Goal: Information Seeking & Learning: Learn about a topic

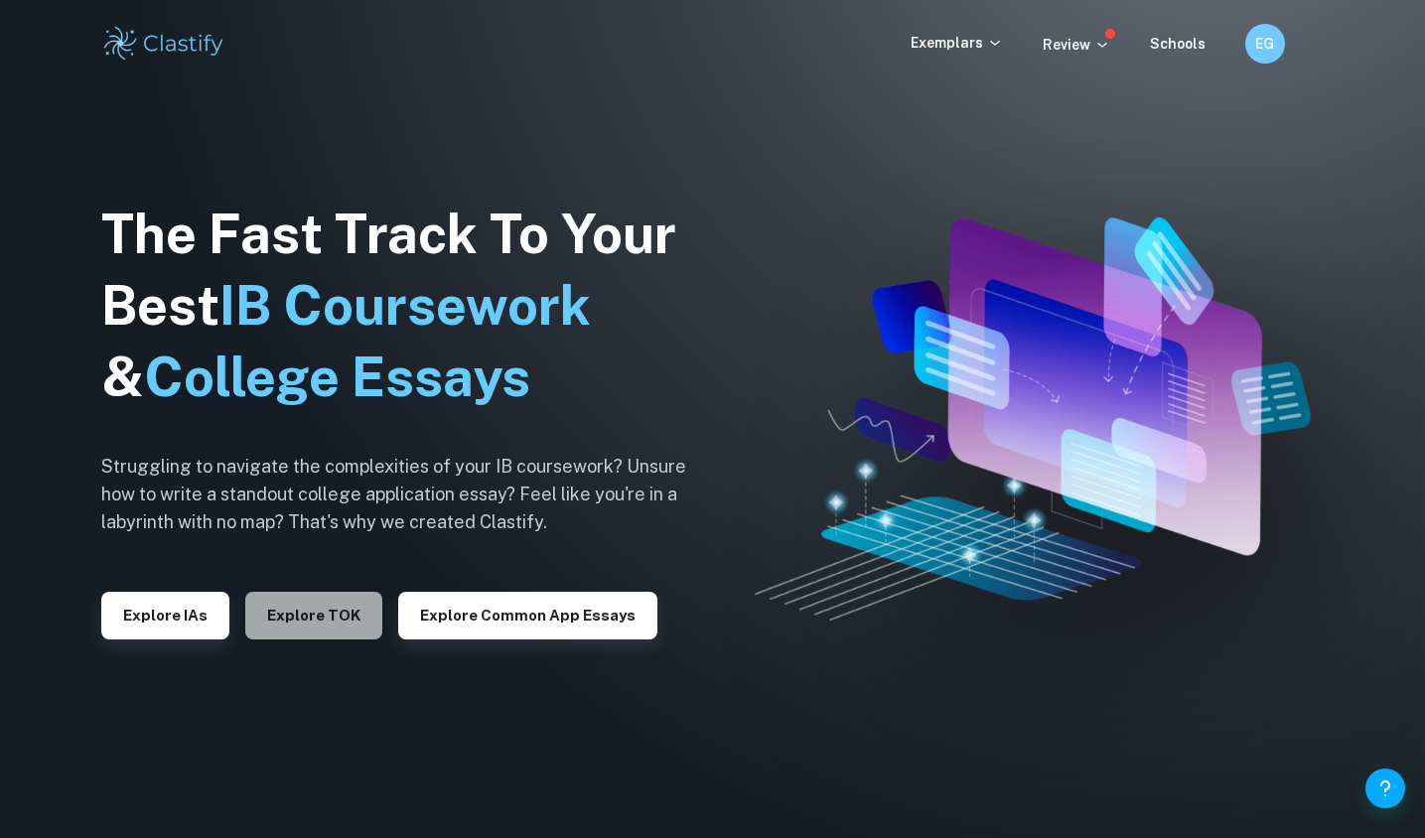
click at [299, 629] on button "Explore TOK" at bounding box center [313, 616] width 137 height 48
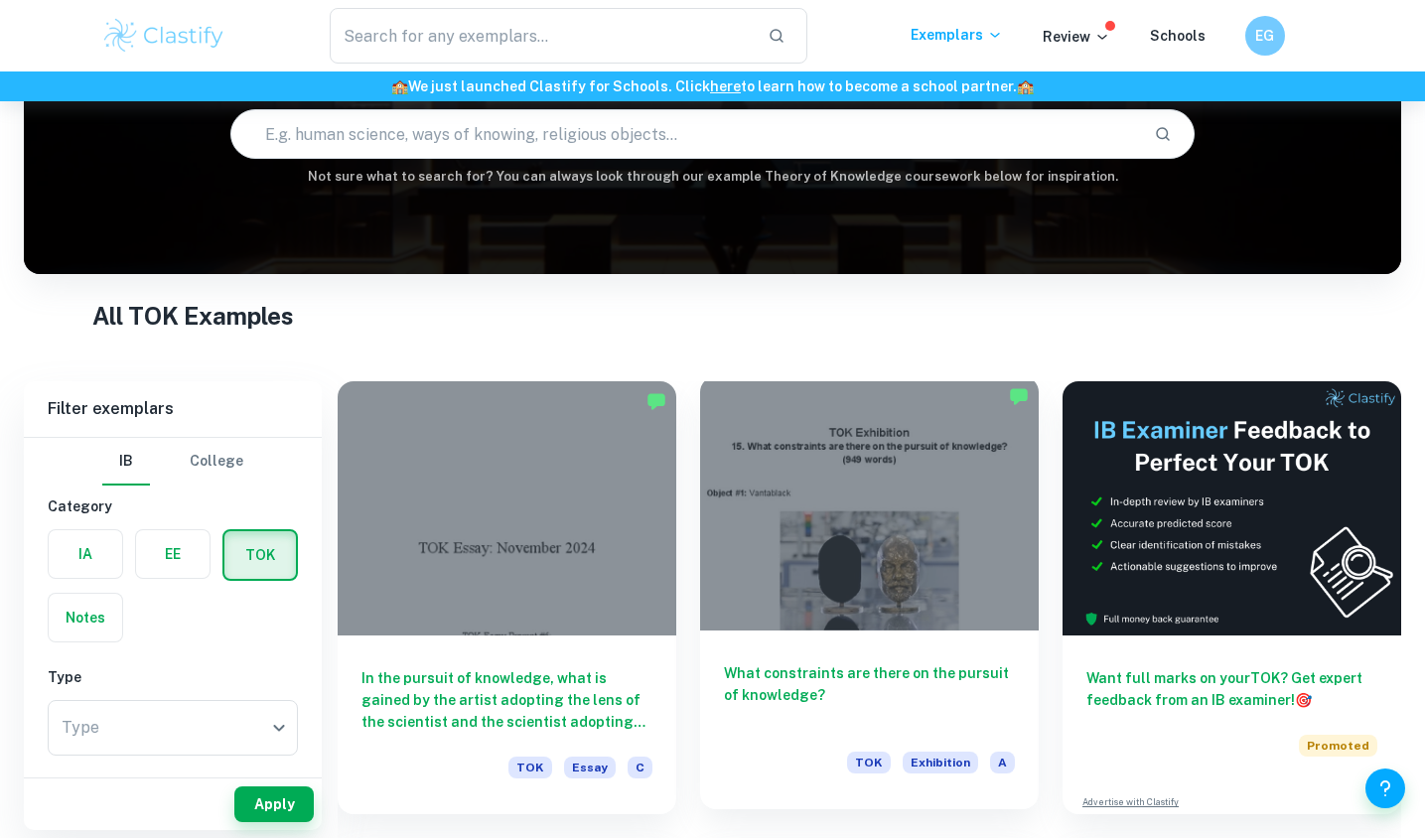
scroll to position [193, 0]
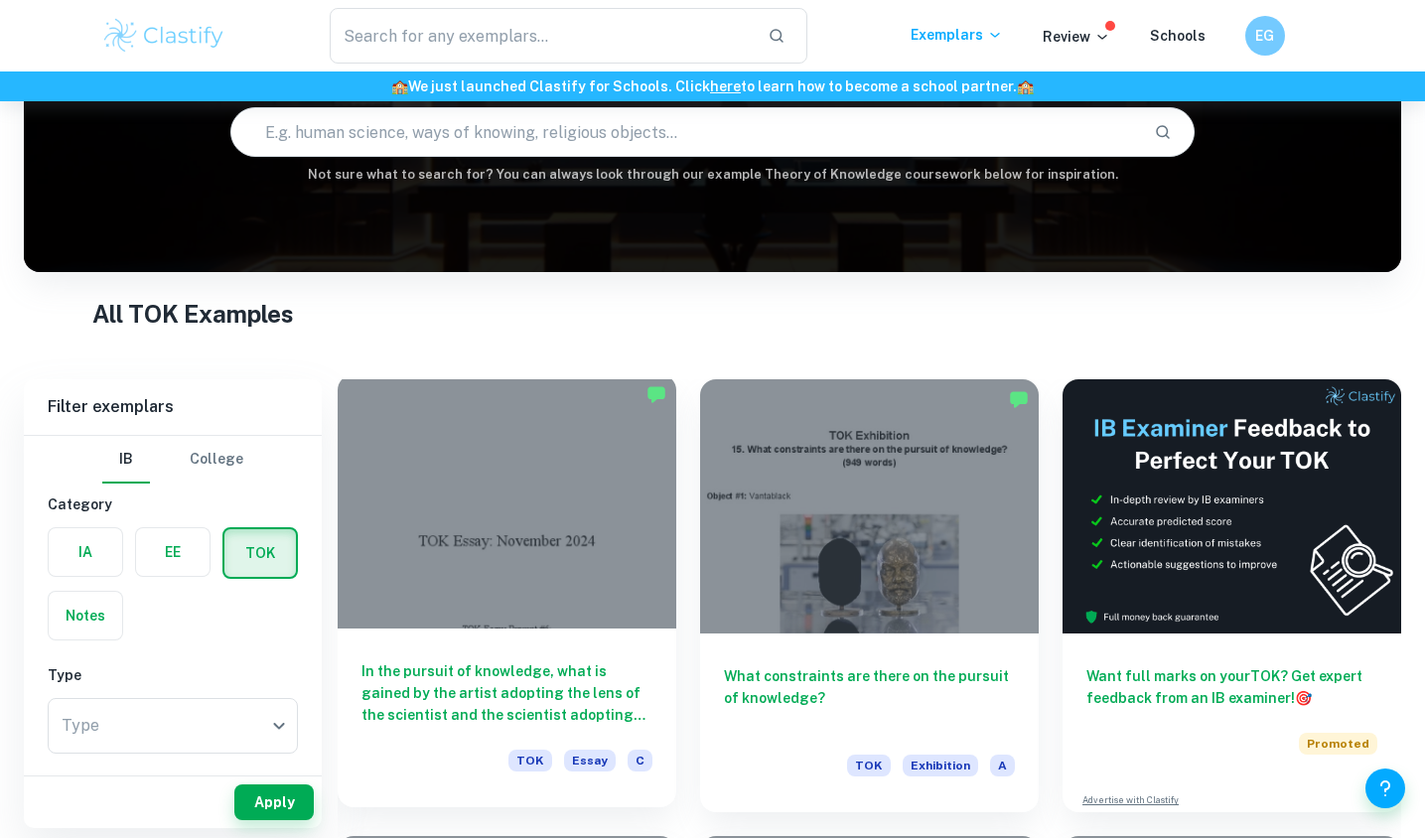
click at [547, 527] on div at bounding box center [507, 501] width 339 height 254
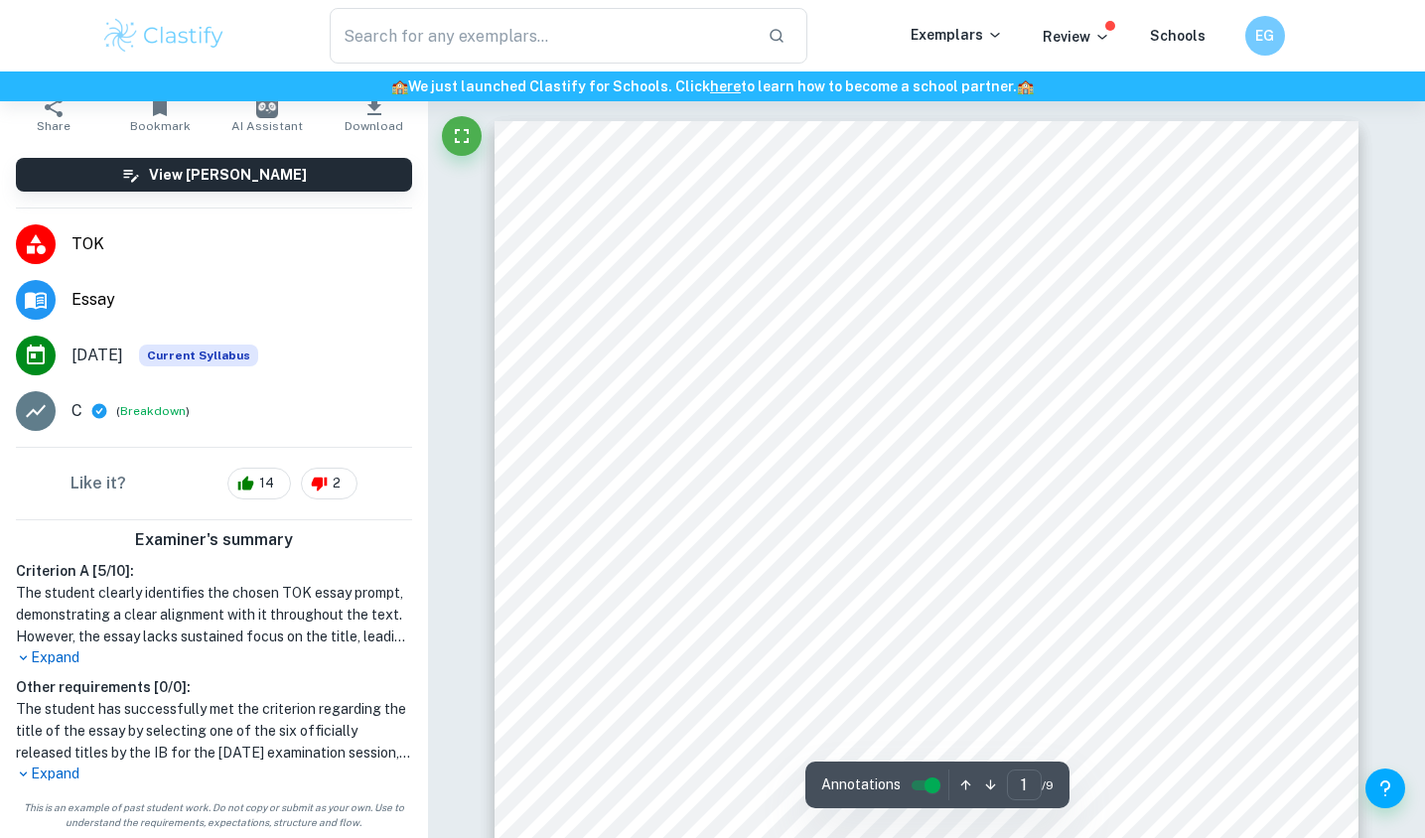
scroll to position [233, 0]
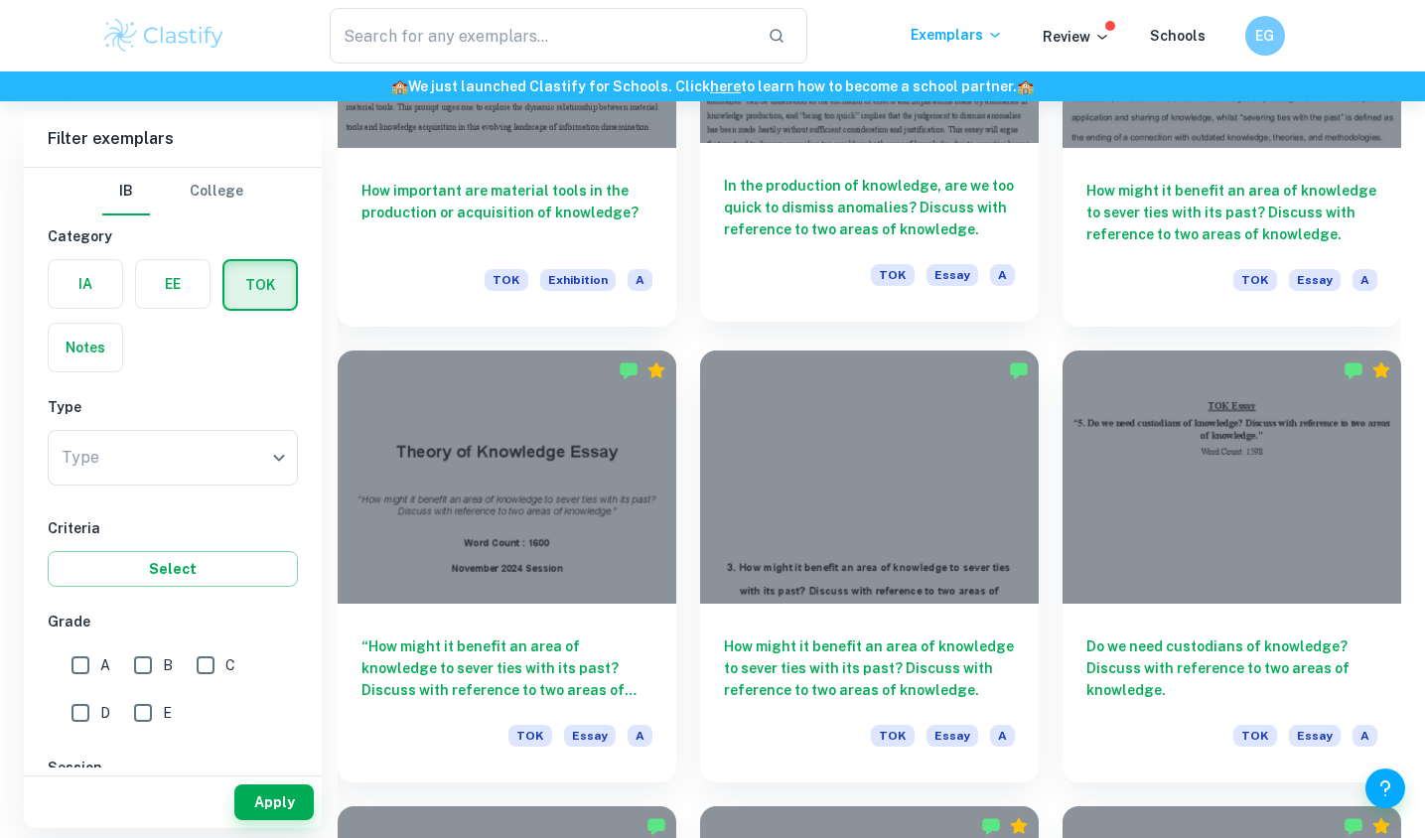
scroll to position [1182, 0]
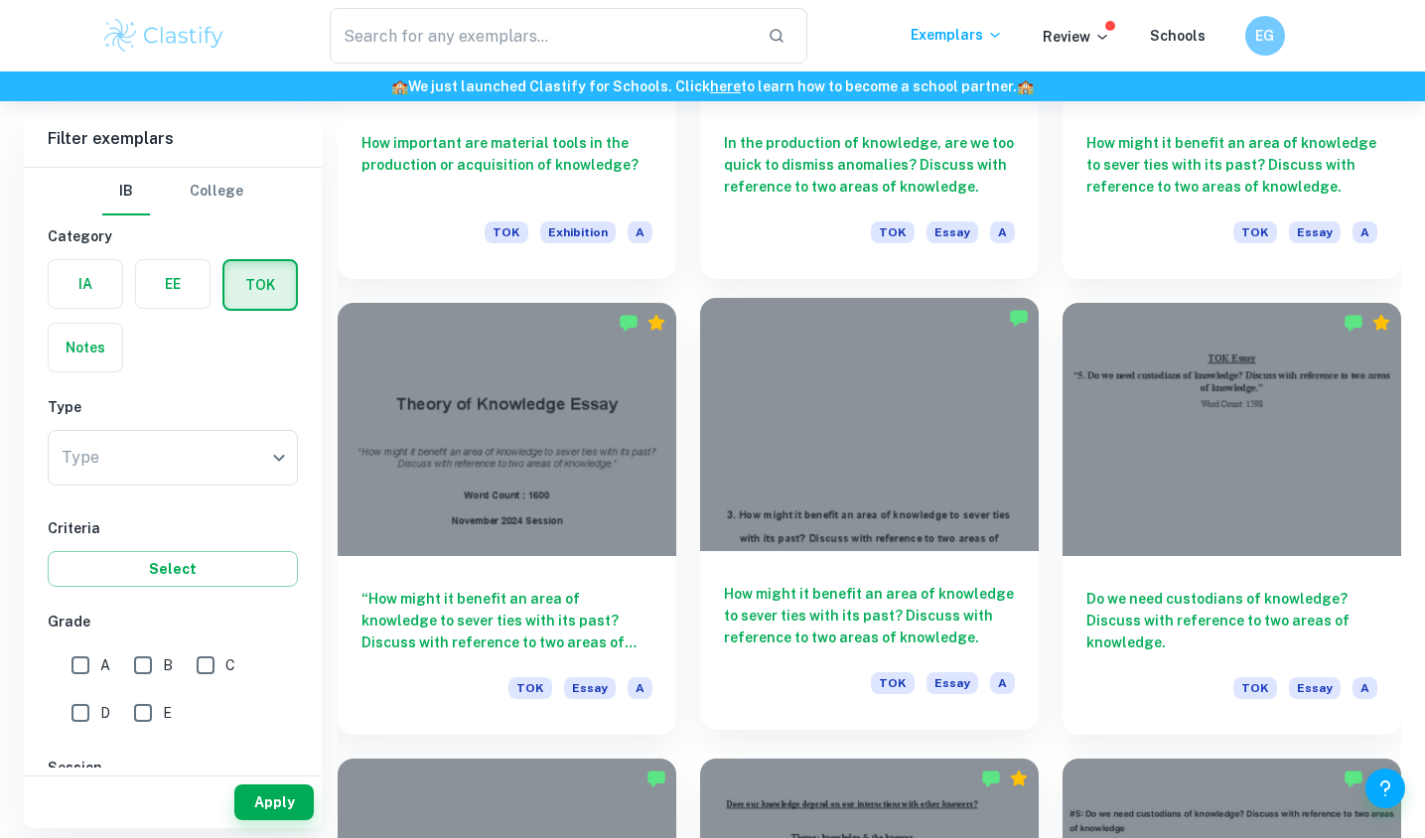
click at [846, 632] on h6 "How might it benefit an area of knowledge to sever ties with its past? Discuss …" at bounding box center [869, 616] width 291 height 66
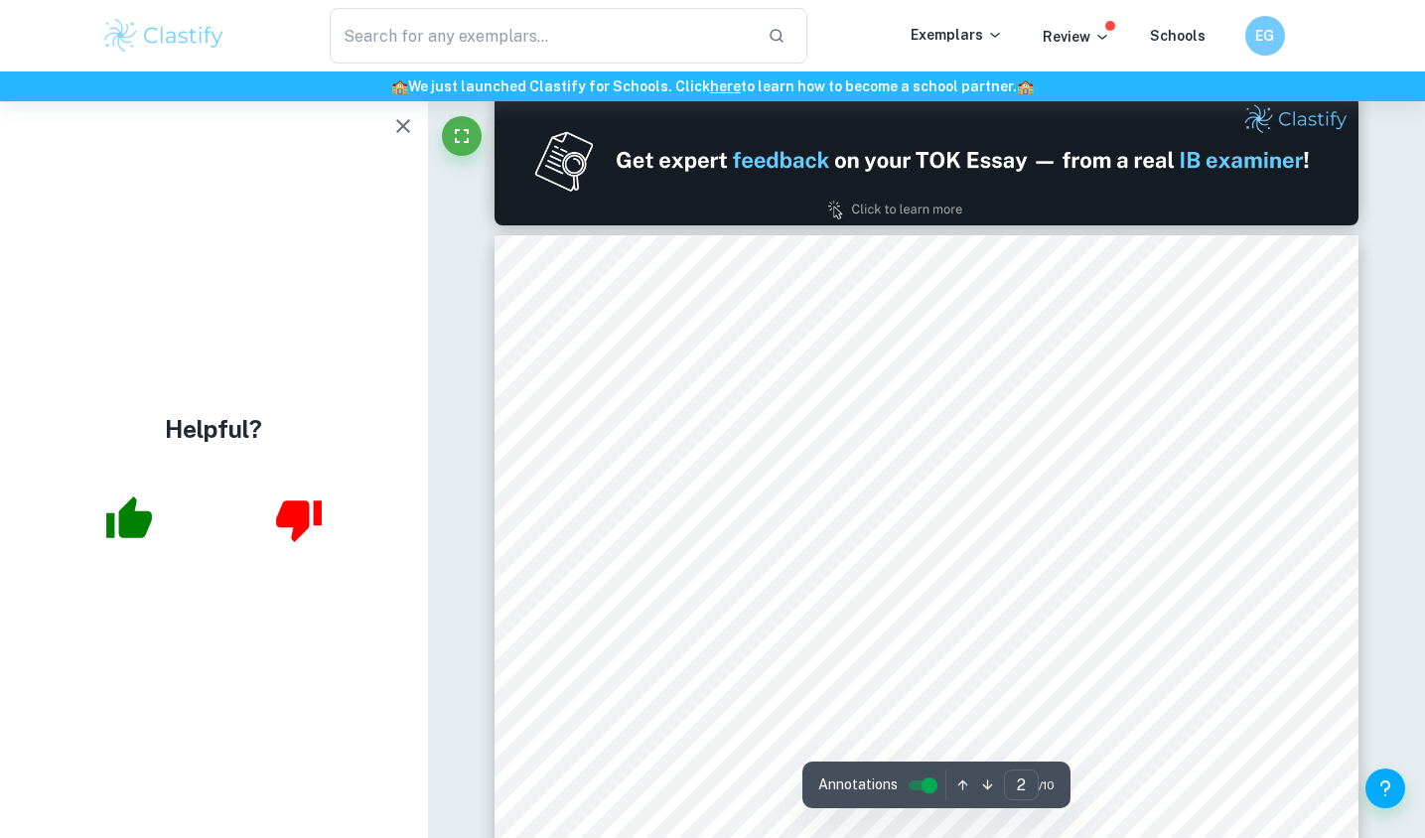
scroll to position [1154, 0]
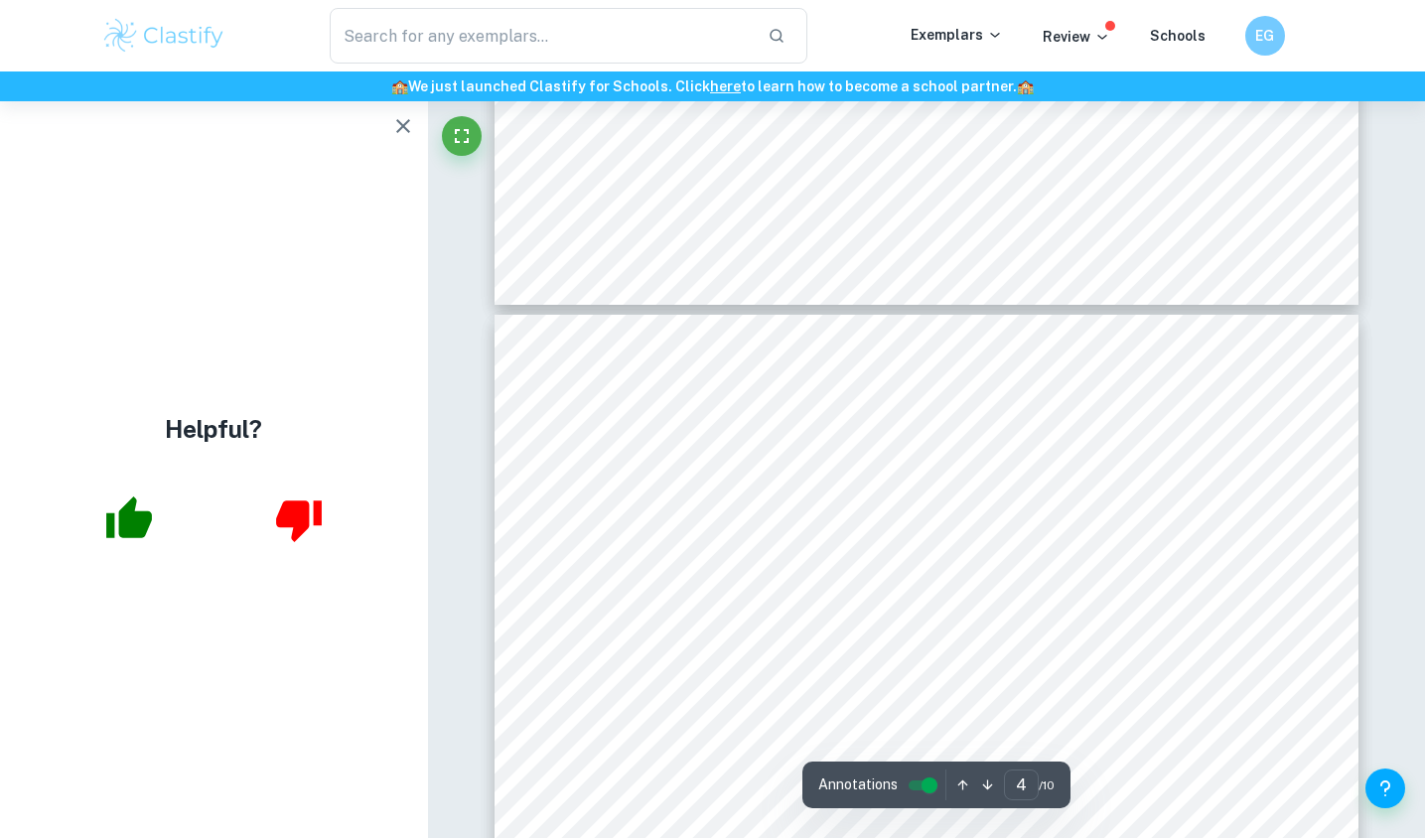
type input "3"
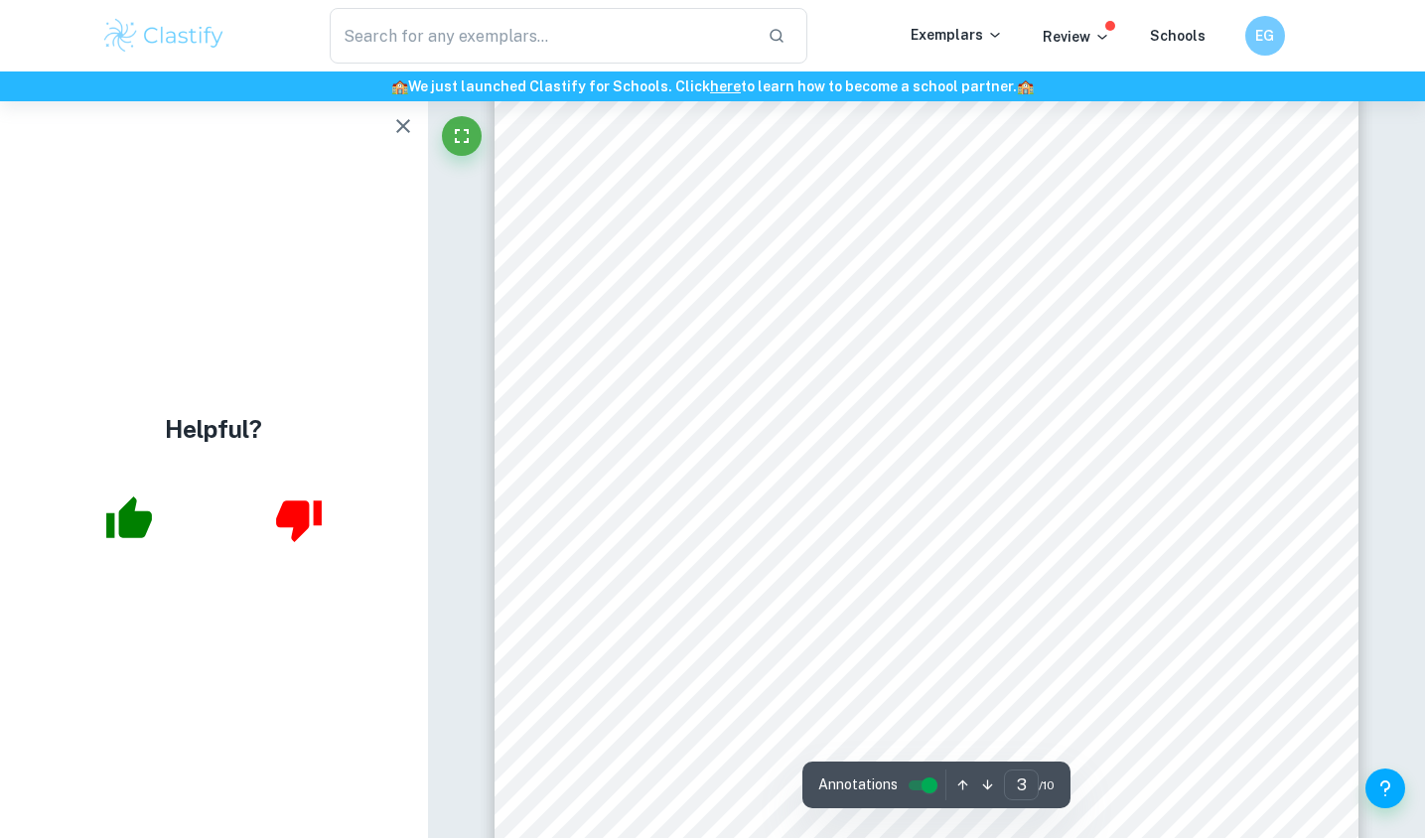
scroll to position [2450, 0]
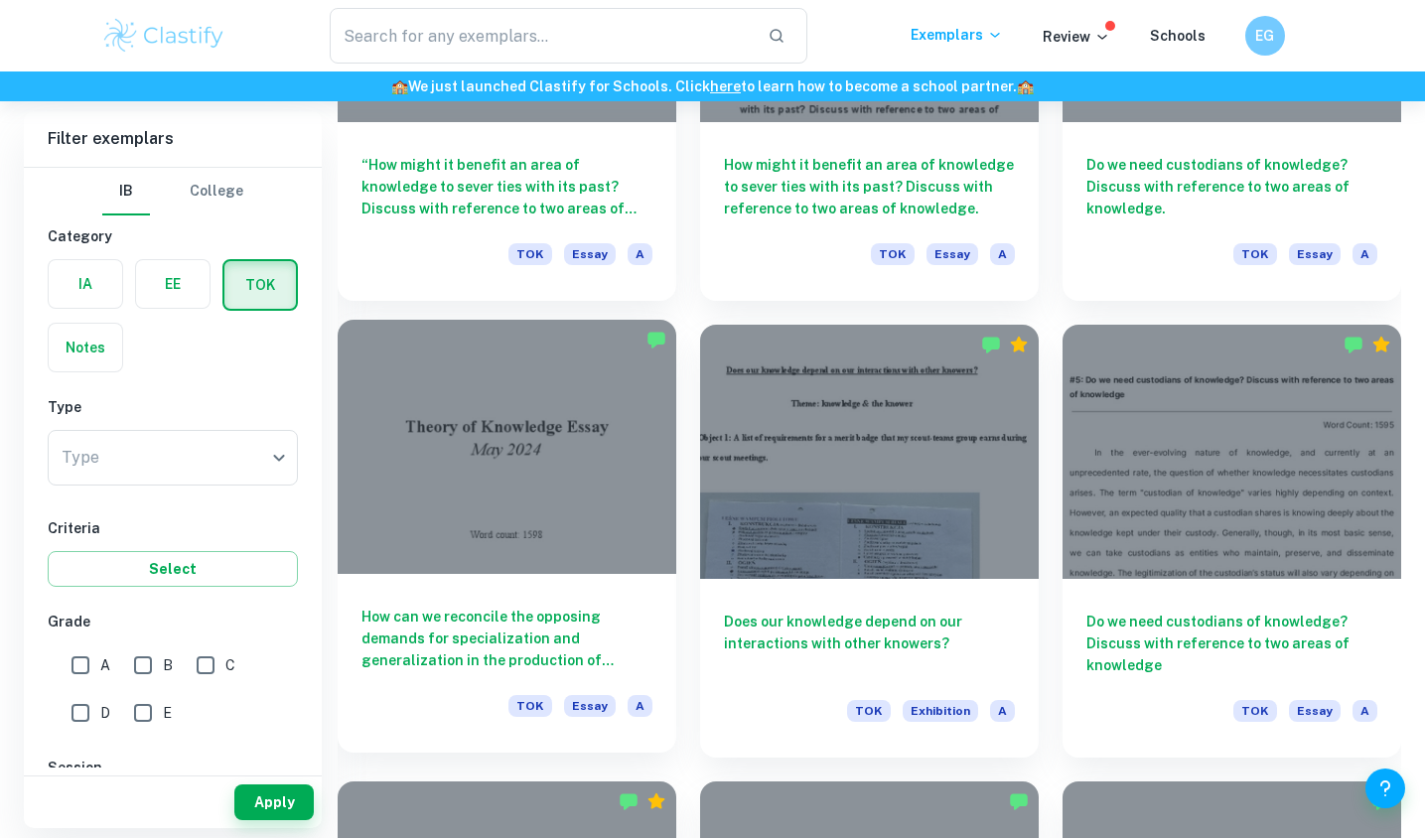
scroll to position [1625, 0]
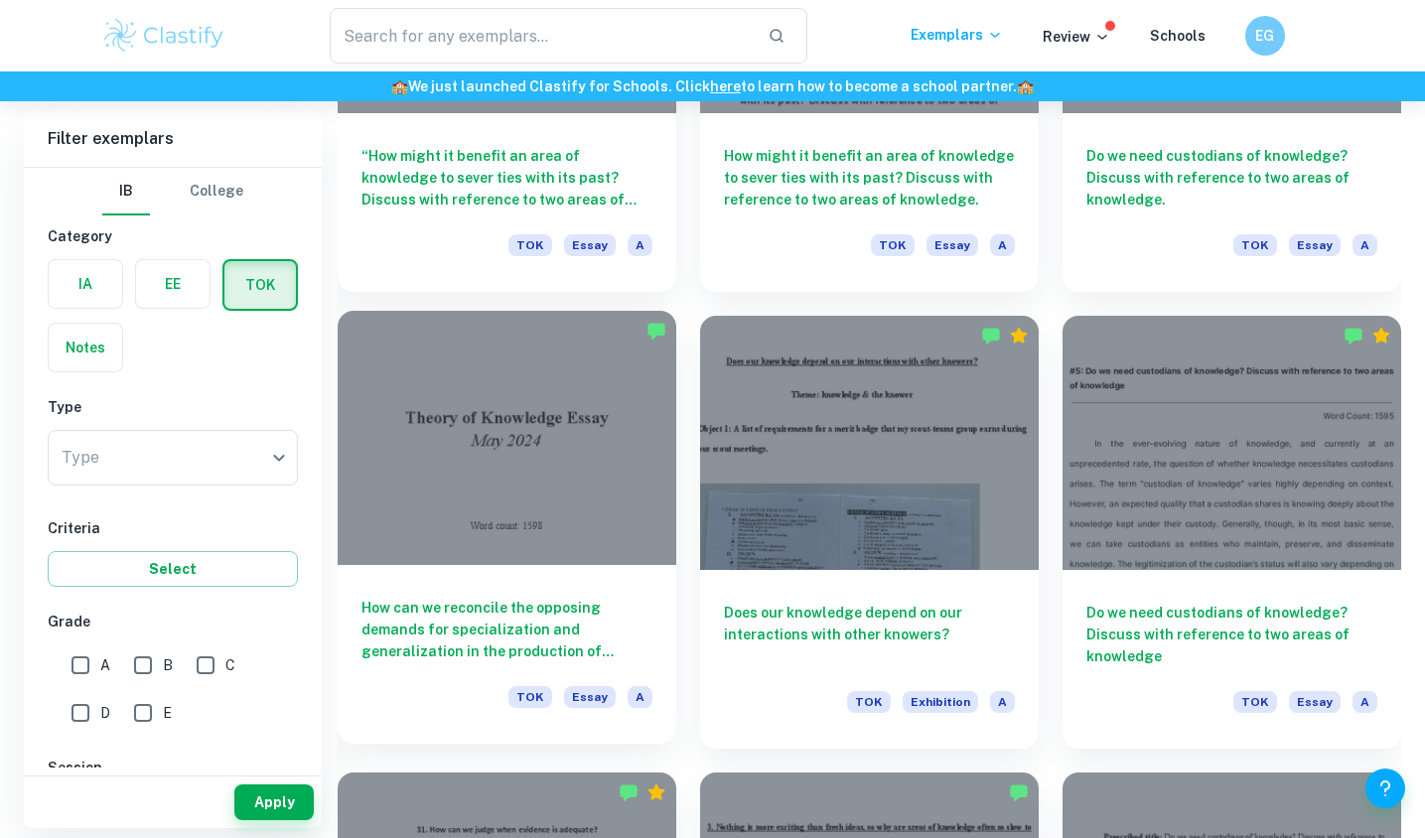
click at [552, 630] on h6 "How can we reconcile the opposing demands for specialization and generalization…" at bounding box center [506, 630] width 291 height 66
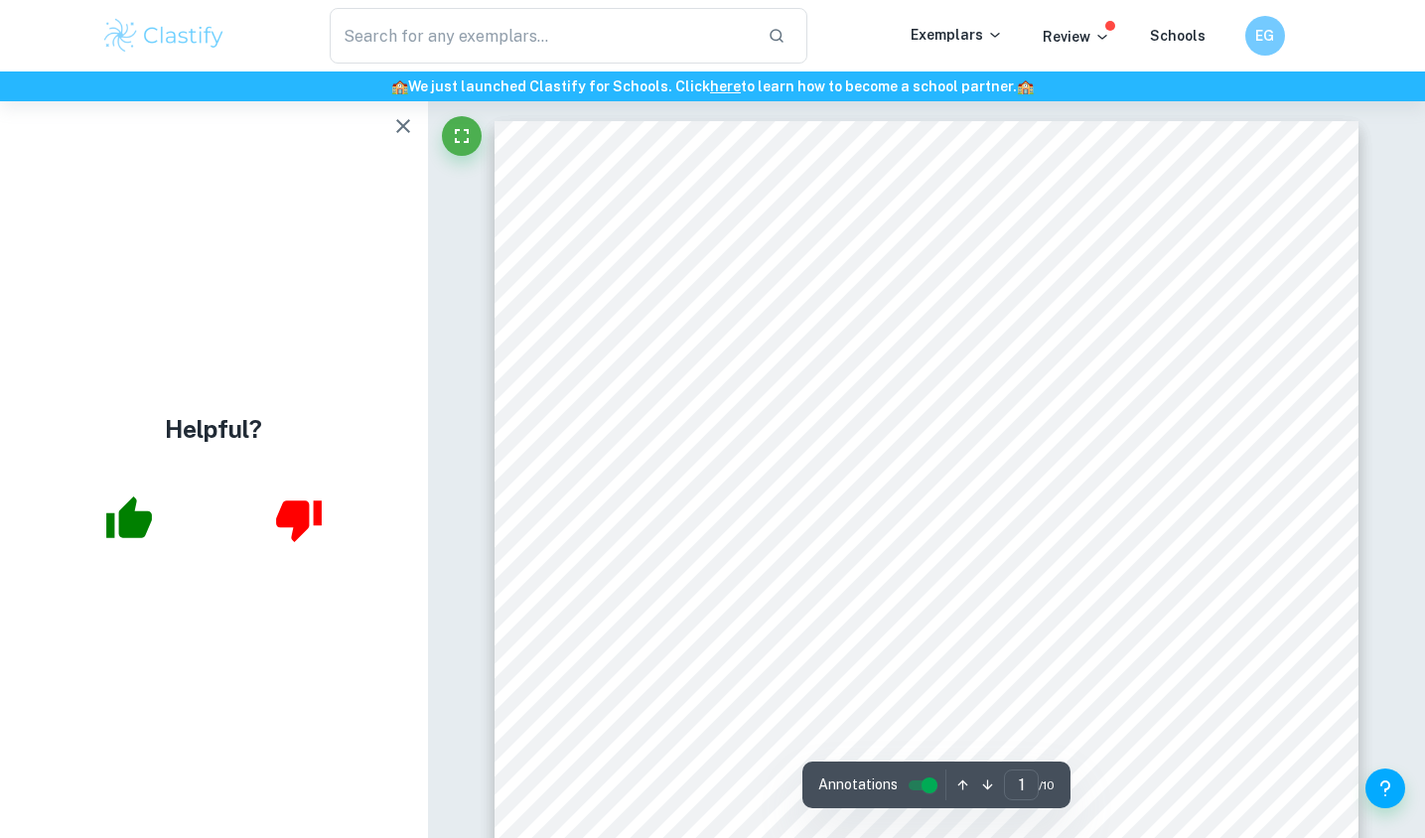
click at [388, 134] on button "button" at bounding box center [403, 126] width 40 height 40
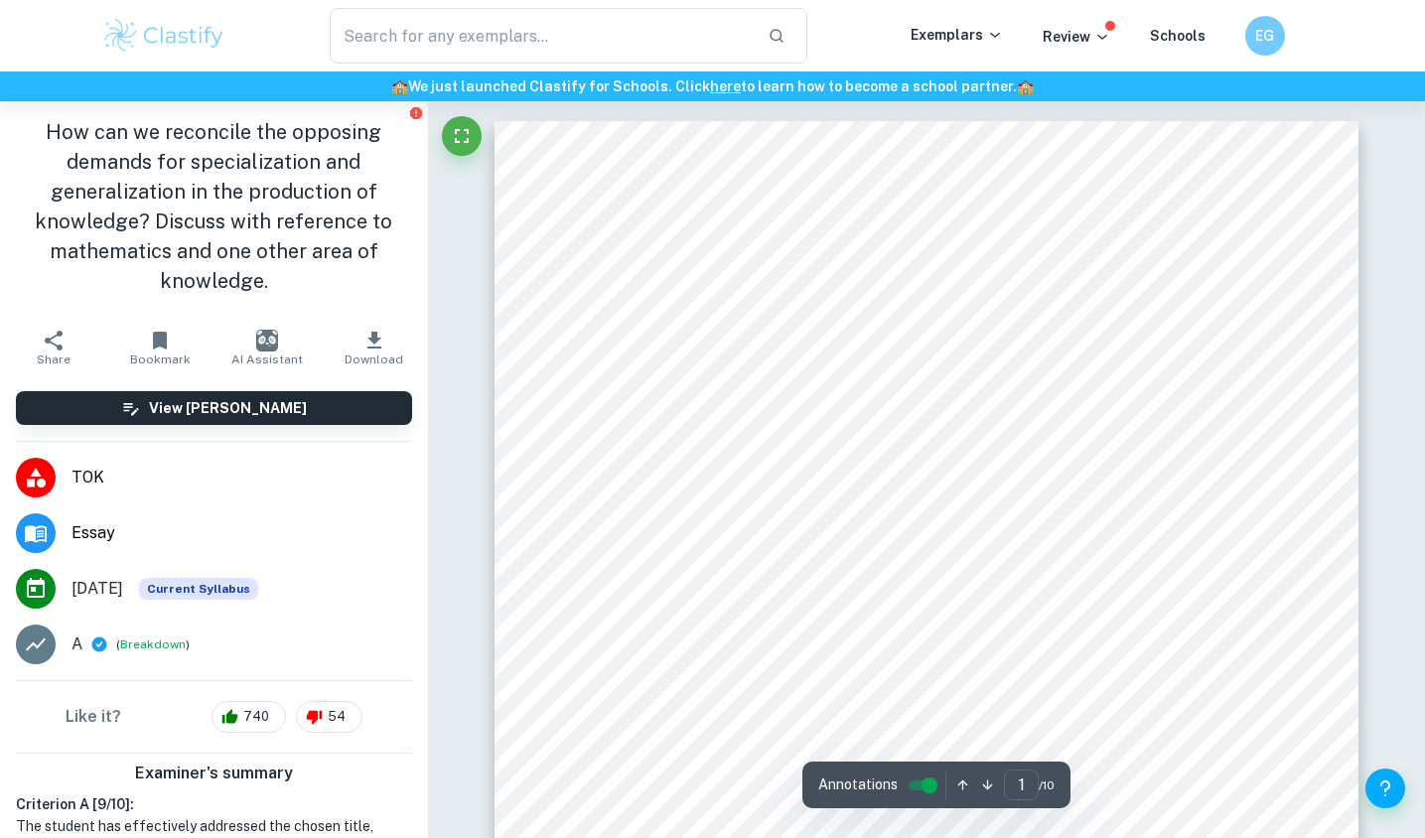
scroll to position [183, 0]
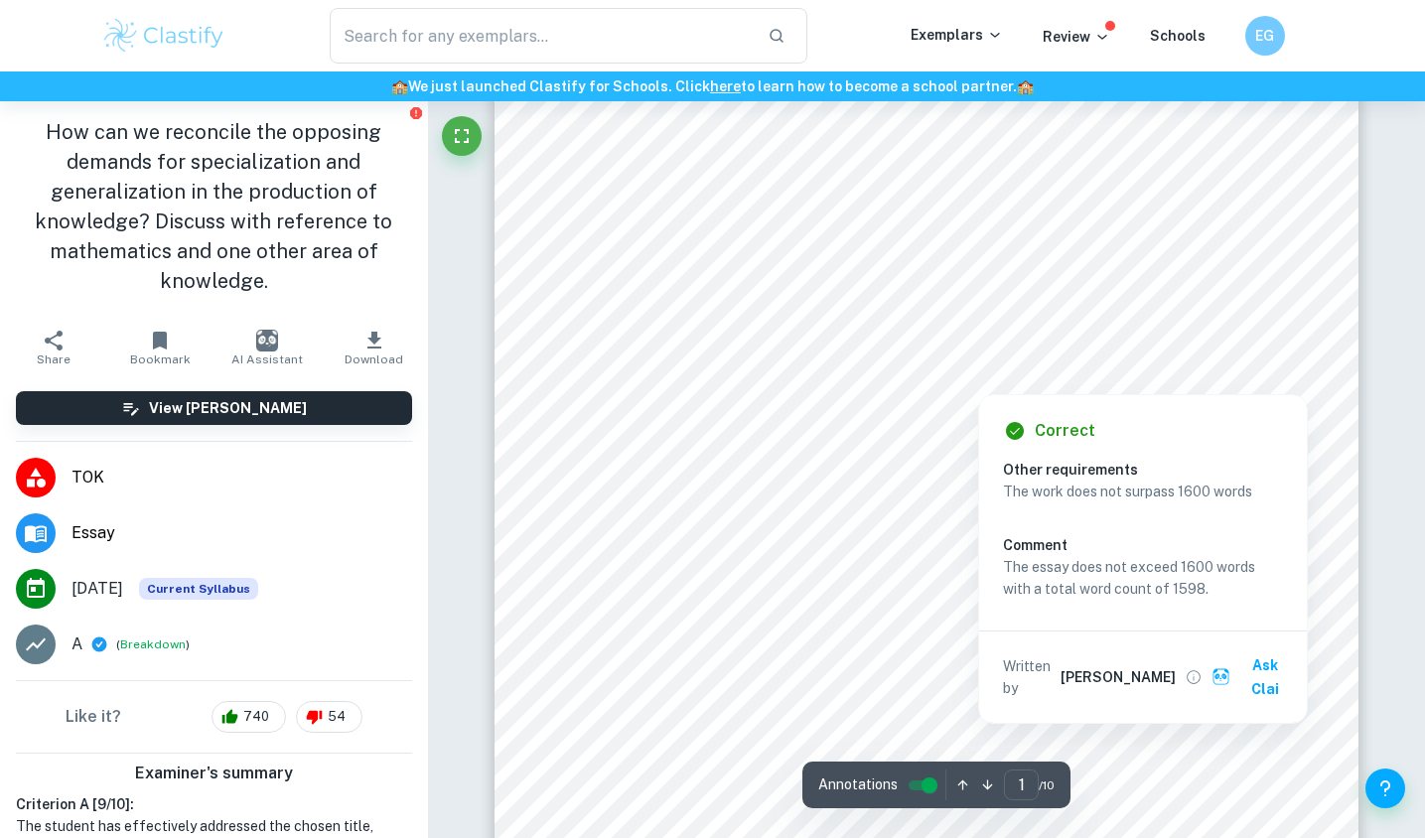
click at [983, 379] on div at bounding box center [979, 376] width 42 height 23
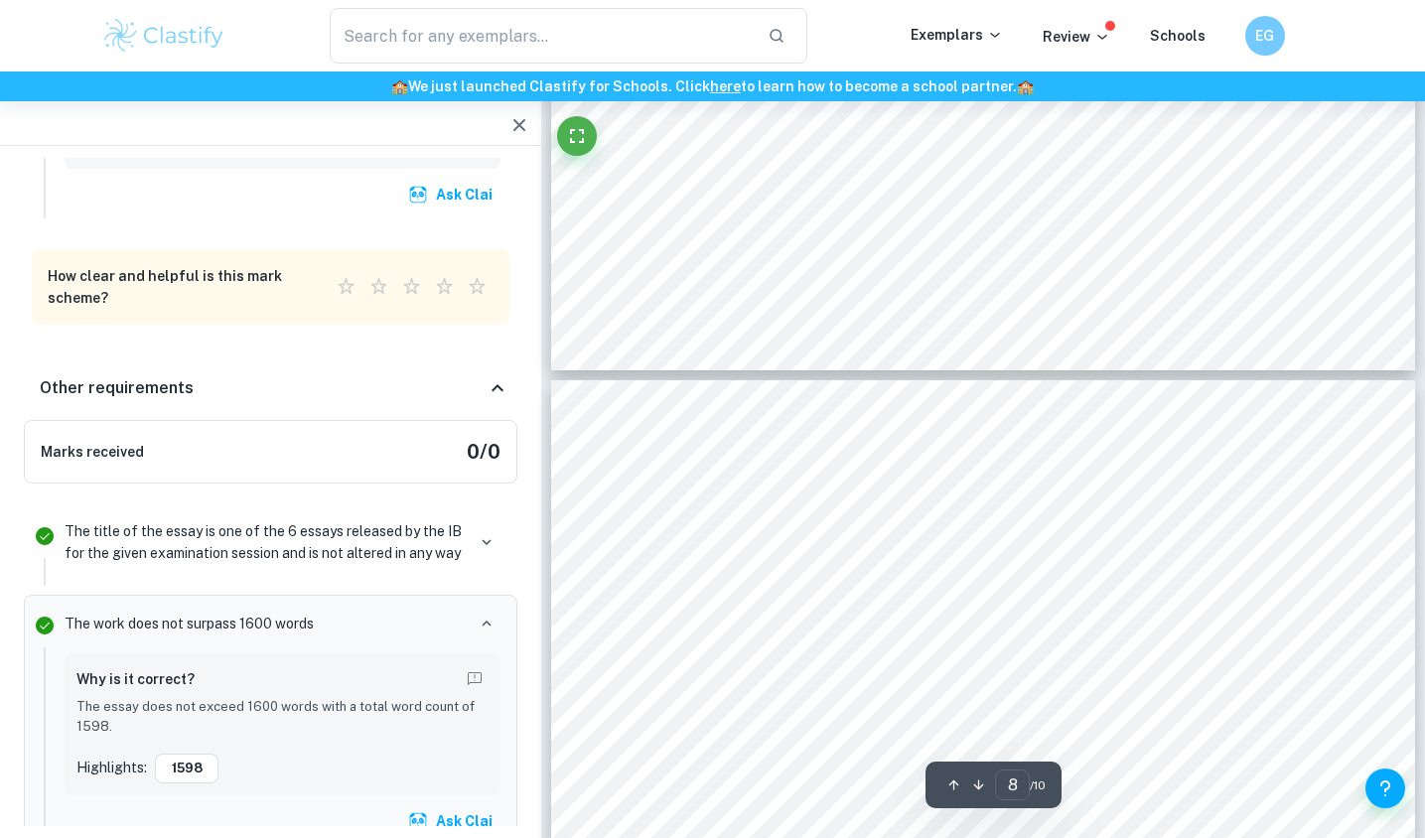
scroll to position [8585, 0]
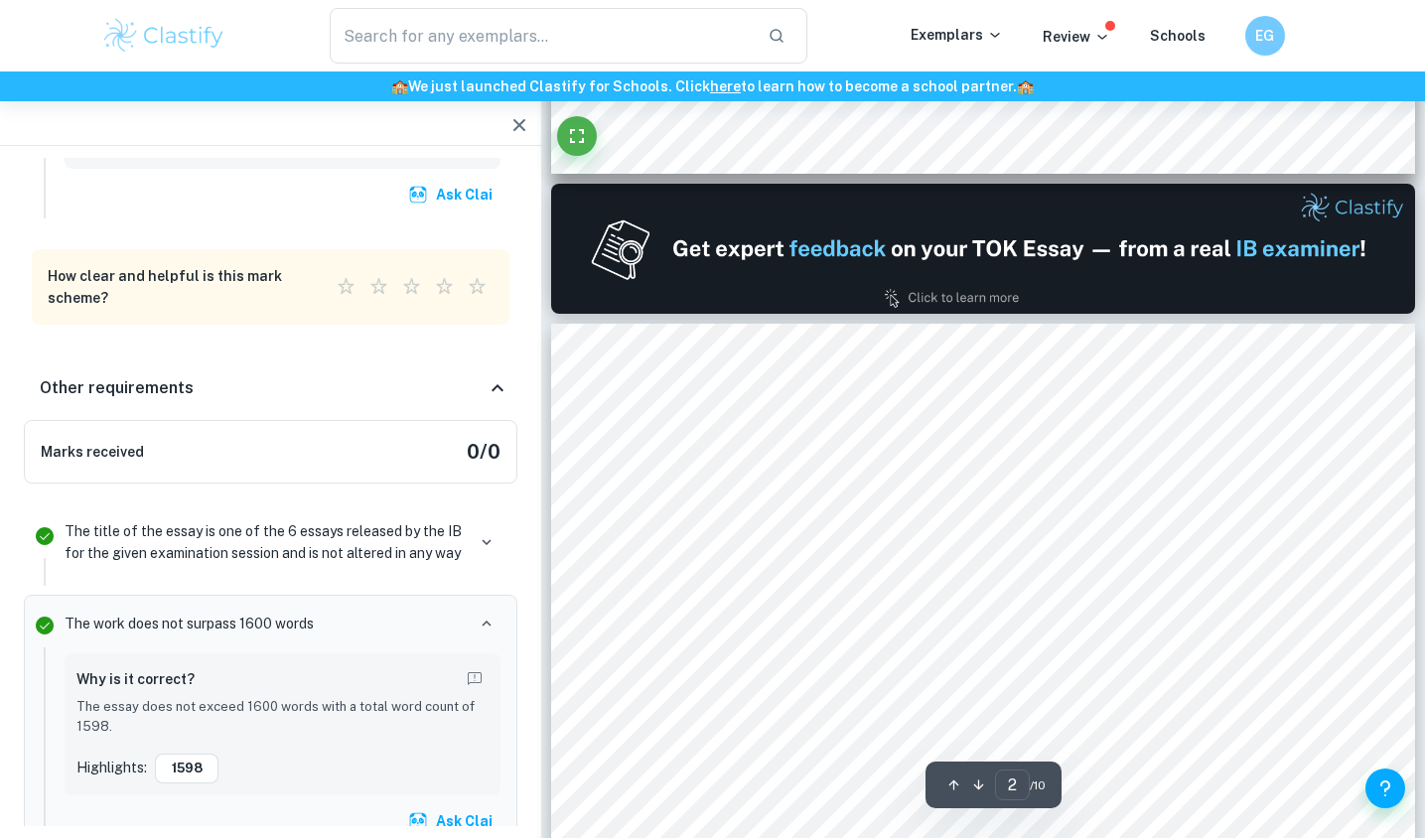
type input "1"
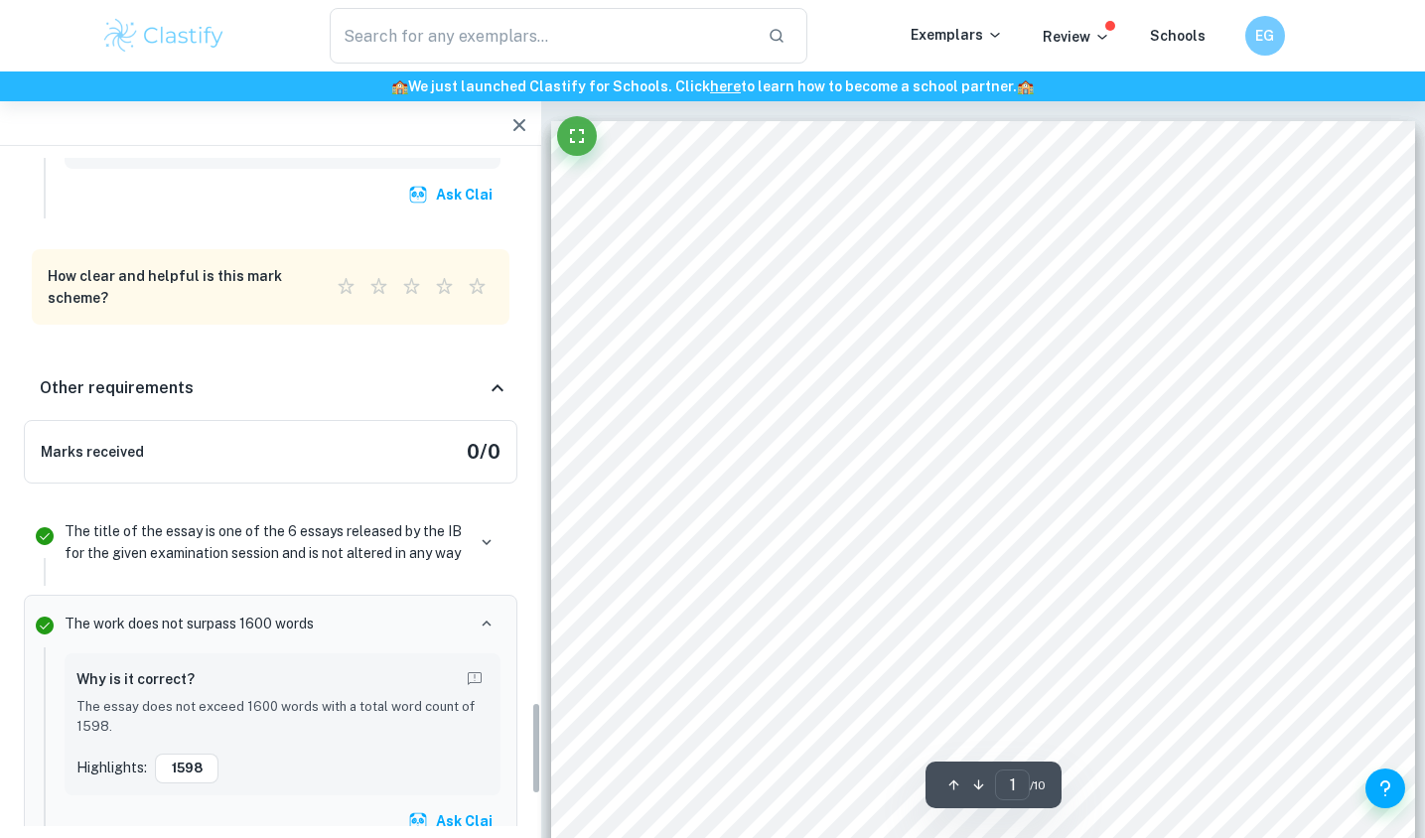
scroll to position [0, 0]
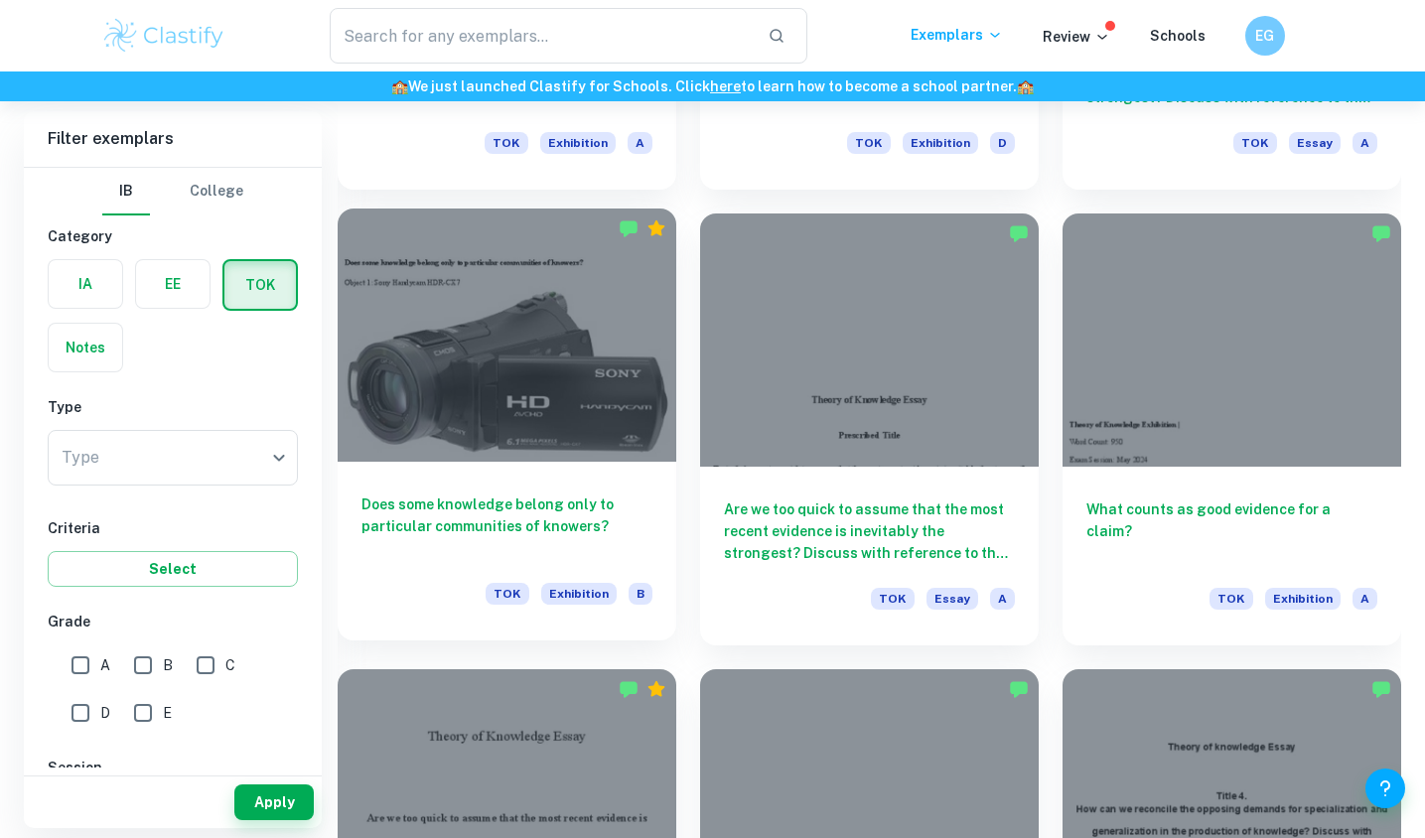
scroll to position [3098, 0]
